Goal: Information Seeking & Learning: Find contact information

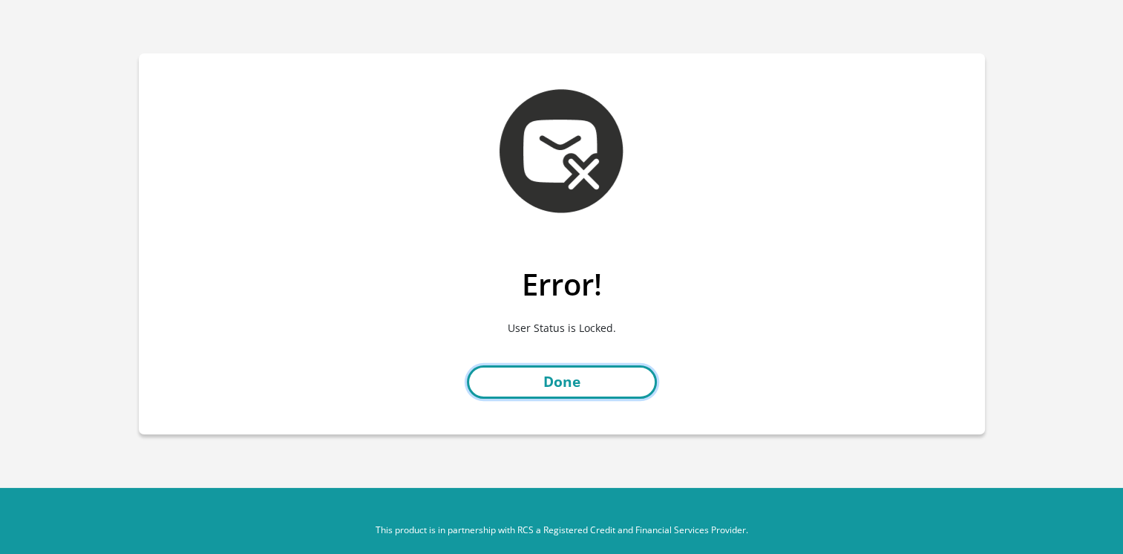
drag, startPoint x: 0, startPoint y: 0, endPoint x: 600, endPoint y: 376, distance: 707.9
click at [600, 376] on link "Done" at bounding box center [562, 381] width 190 height 33
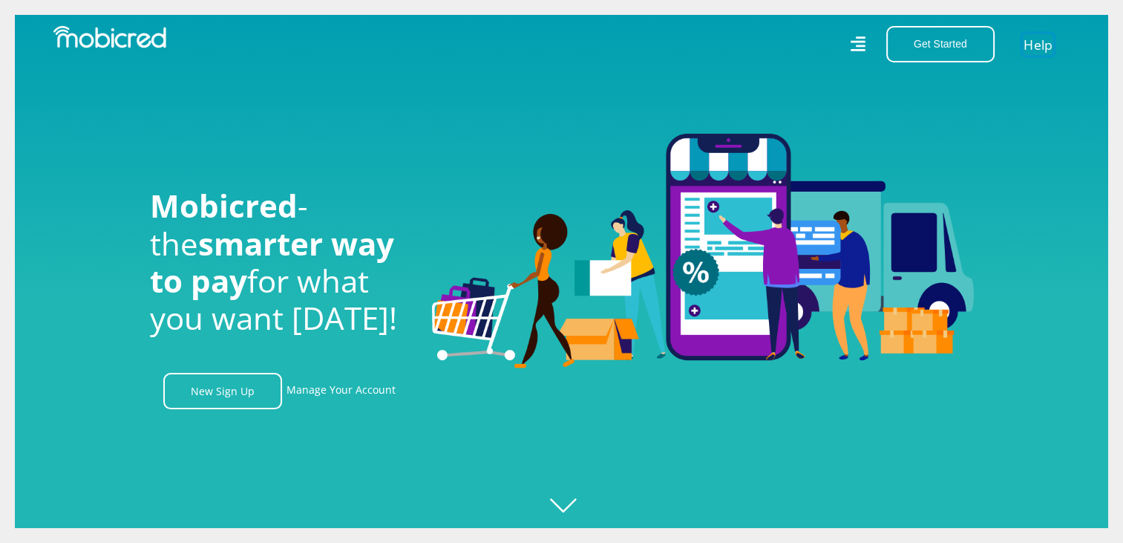
drag, startPoint x: 0, startPoint y: 0, endPoint x: 1040, endPoint y: 43, distance: 1041.2
click at [1040, 43] on link "Help" at bounding box center [1038, 44] width 30 height 22
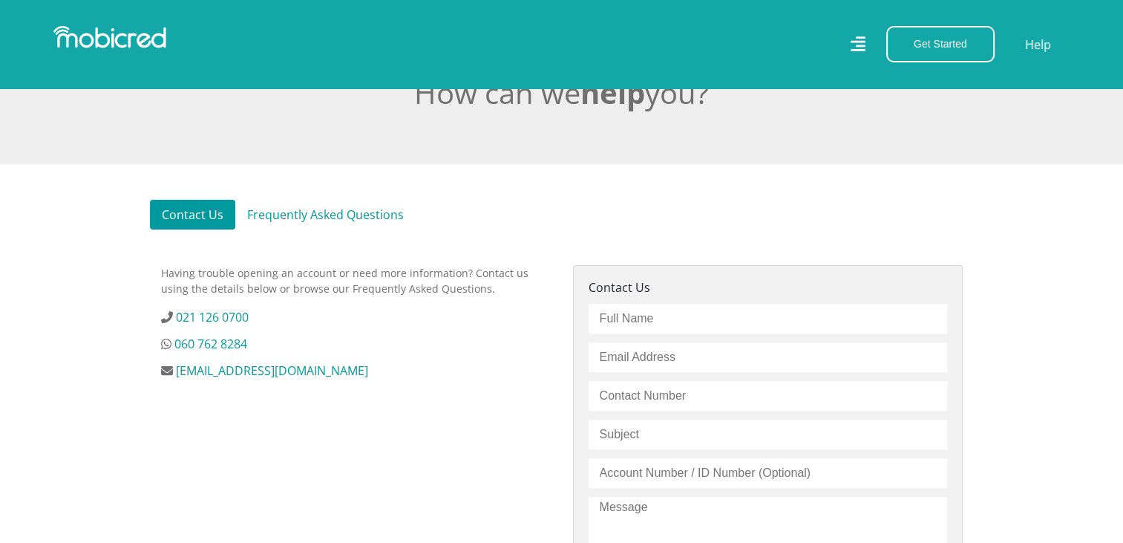
scroll to position [371, 0]
